Goal: Obtain resource: Download file/media

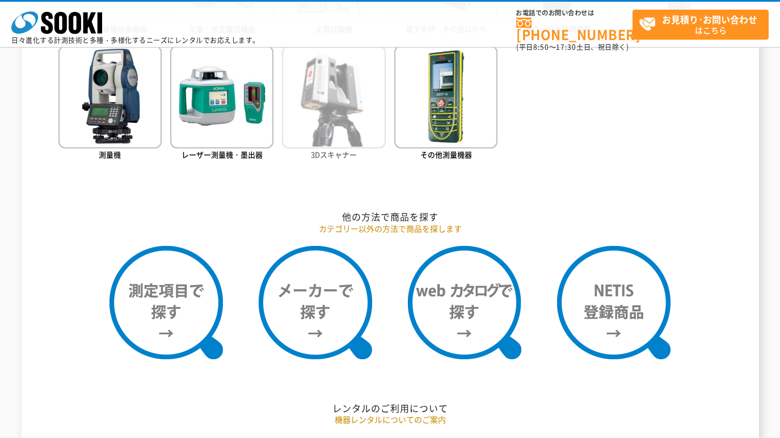
scroll to position [716, 0]
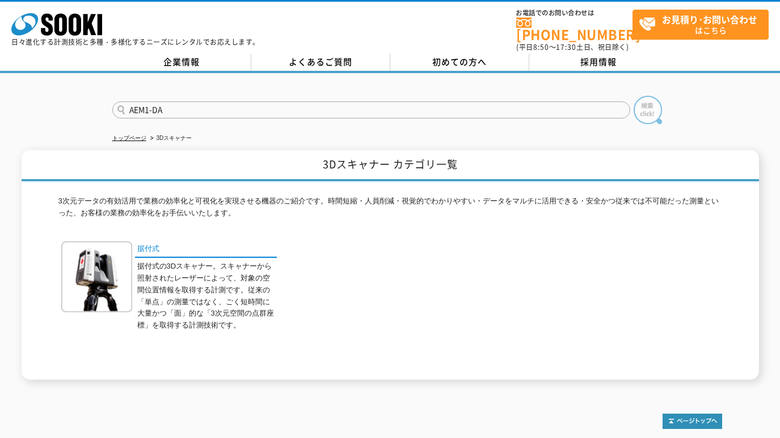
type input "AEM1-DA"
click at [647, 102] on img at bounding box center [648, 110] width 28 height 28
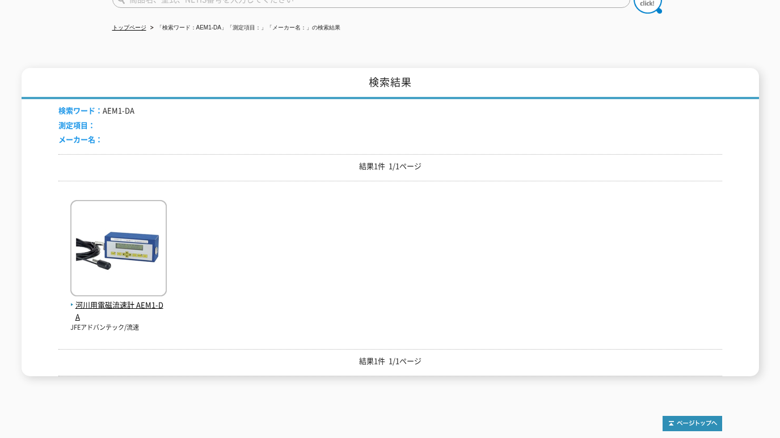
scroll to position [189, 0]
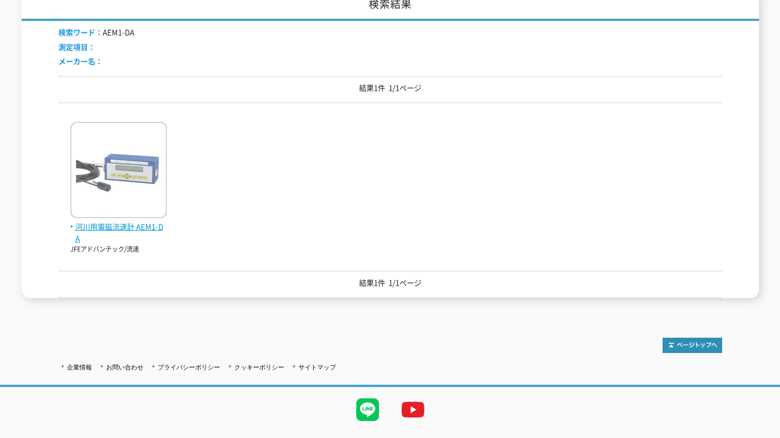
click at [139, 221] on span "河川用電磁流速計 AEM1-DA" at bounding box center [118, 233] width 96 height 24
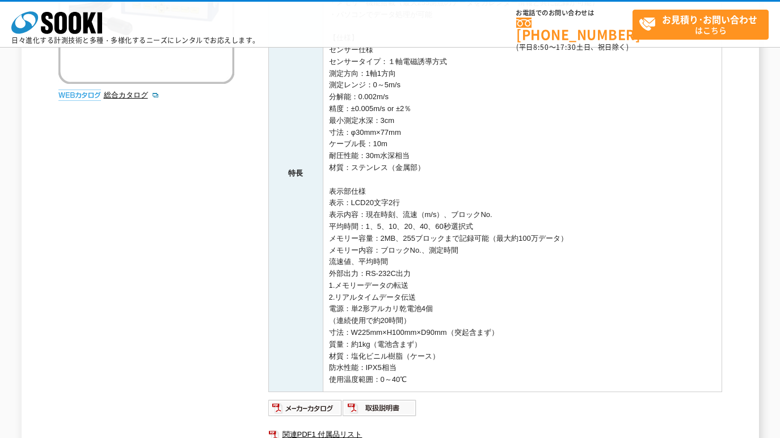
scroll to position [378, 0]
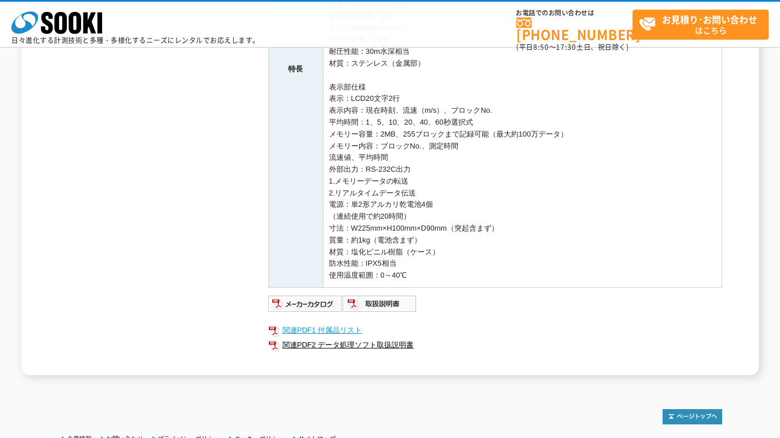
click at [328, 329] on link "関連PDF1 付属品リスト" at bounding box center [495, 330] width 454 height 15
click at [298, 302] on img at bounding box center [305, 304] width 74 height 18
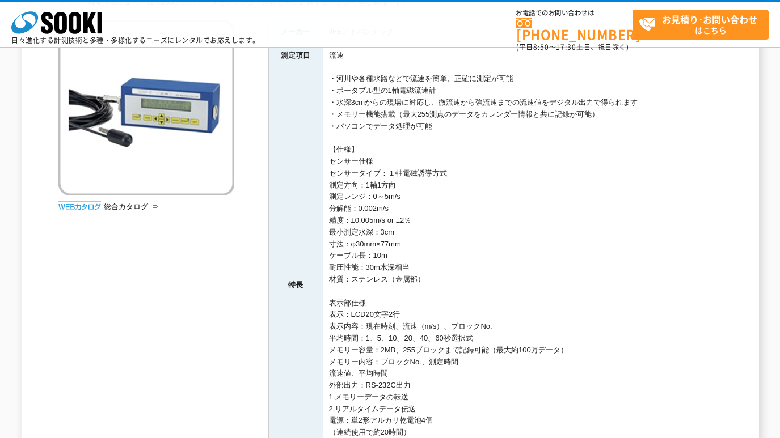
scroll to position [189, 0]
